Goal: Task Accomplishment & Management: Manage account settings

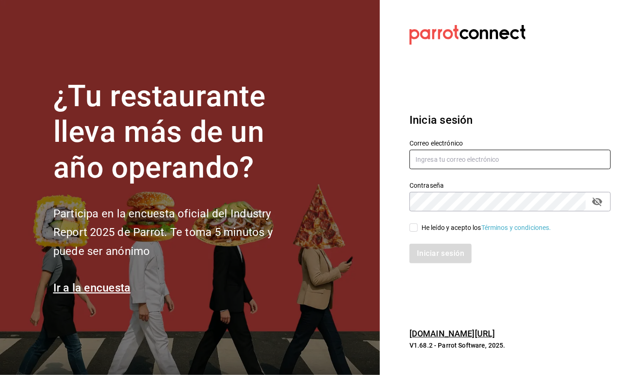
click at [433, 159] on input "text" at bounding box center [509, 159] width 201 height 19
type input "[EMAIL_ADDRESS][DOMAIN_NAME]"
click at [410, 228] on input "He leído y acepto los Términos y condiciones." at bounding box center [413, 228] width 8 height 8
checkbox input "true"
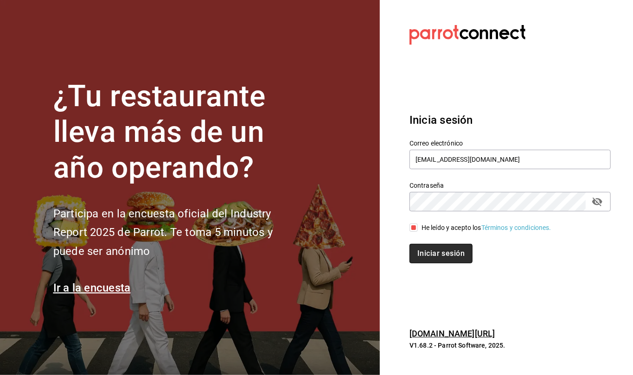
click at [436, 249] on button "Iniciar sesión" at bounding box center [440, 253] width 63 height 19
